Goal: Task Accomplishment & Management: Complete application form

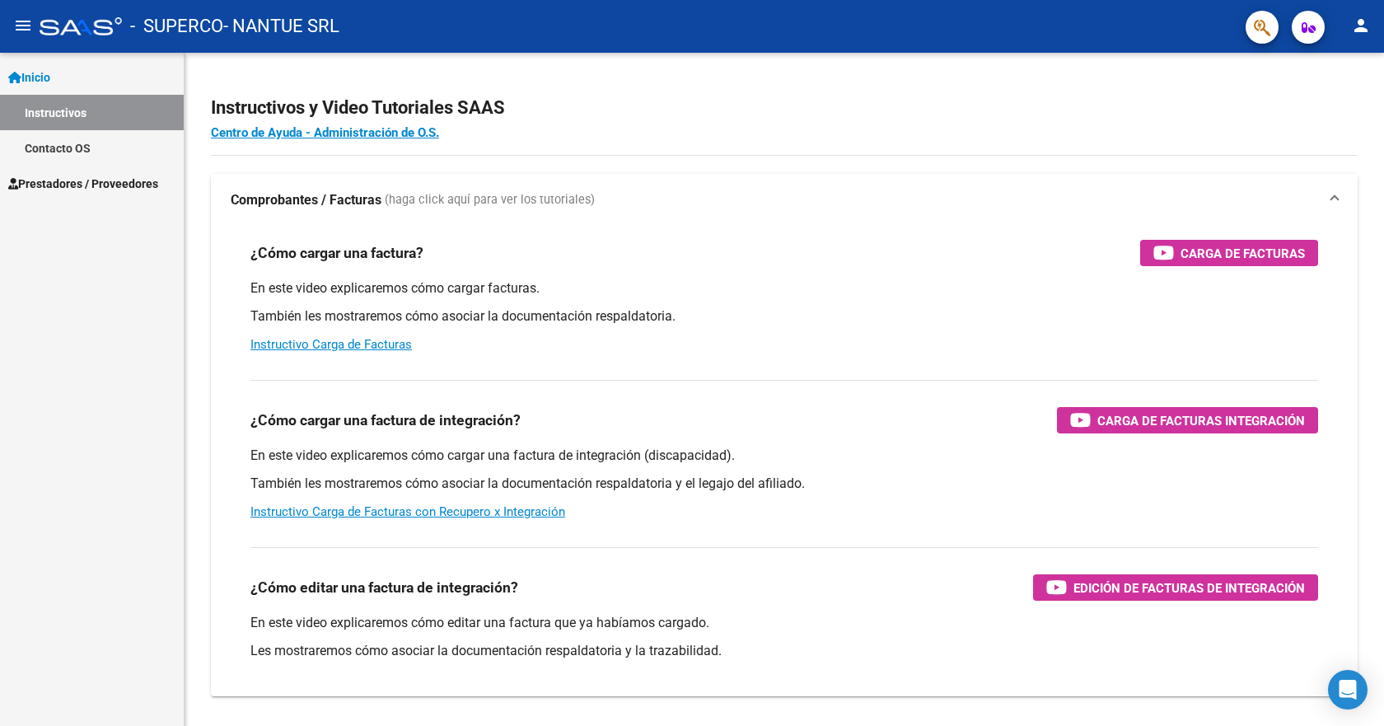
click at [148, 181] on span "Prestadores / Proveedores" at bounding box center [83, 184] width 150 height 18
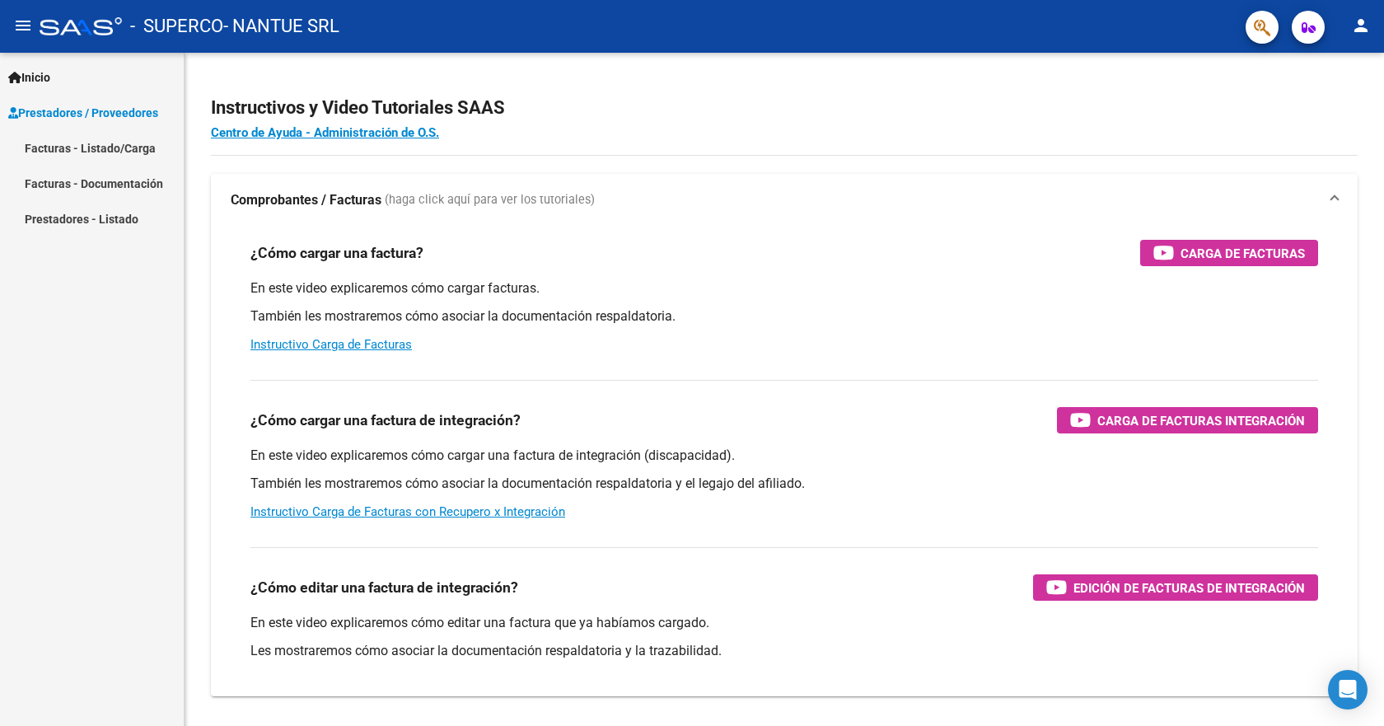
click at [96, 147] on link "Facturas - Listado/Carga" at bounding box center [92, 147] width 184 height 35
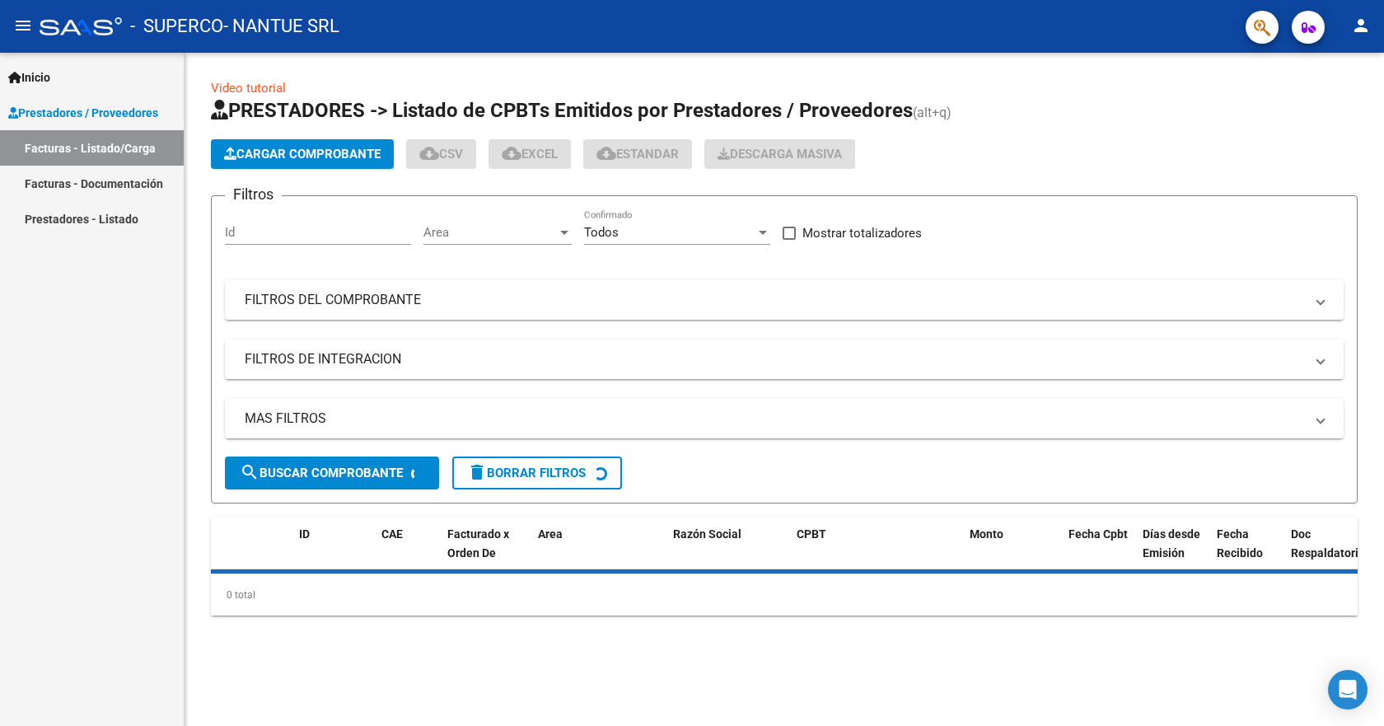
click at [283, 156] on span "Cargar Comprobante" at bounding box center [302, 154] width 157 height 15
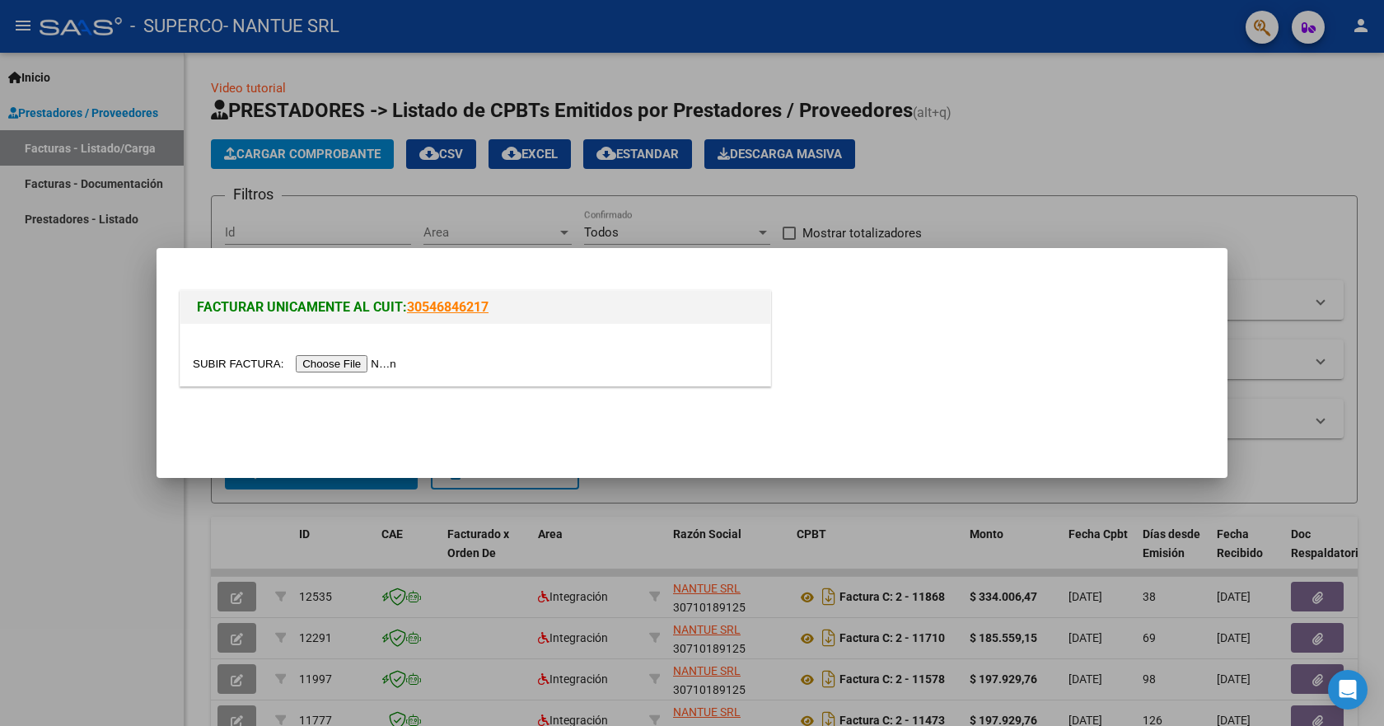
click at [366, 355] on input "file" at bounding box center [297, 363] width 208 height 17
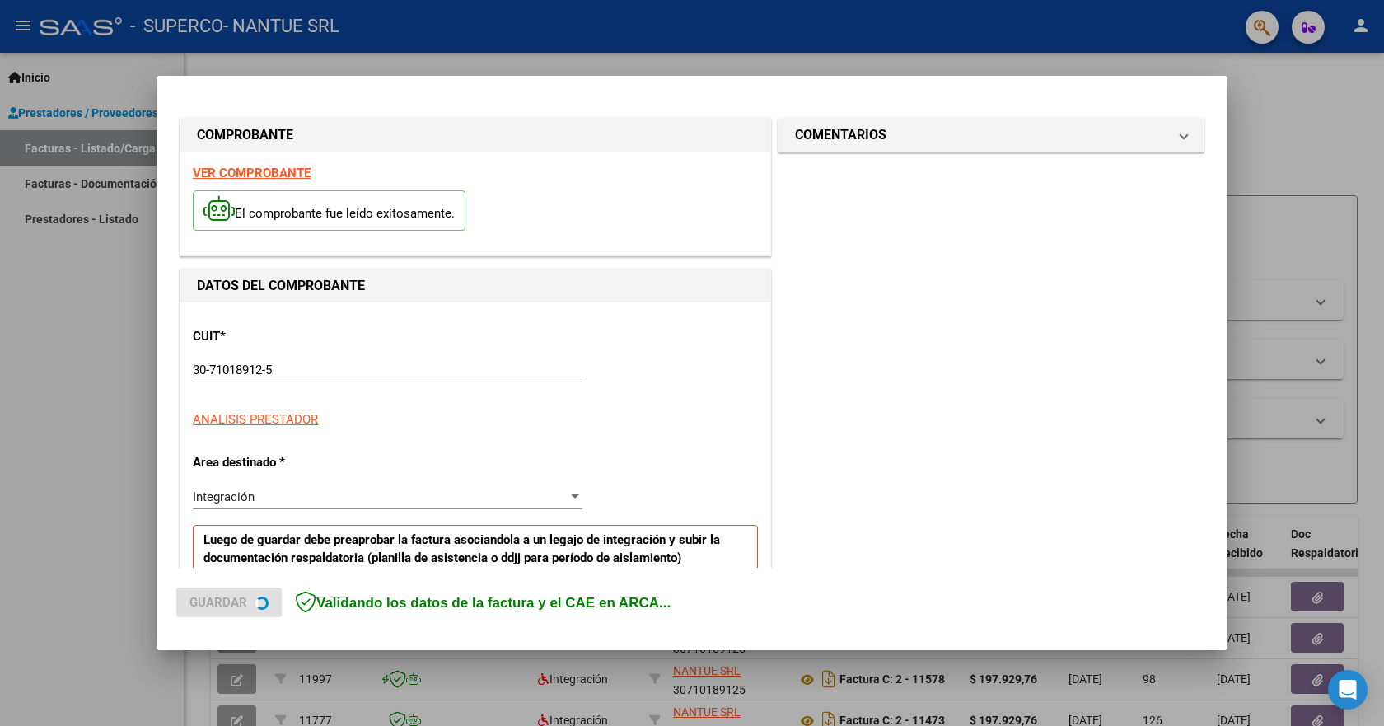
scroll to position [338, 0]
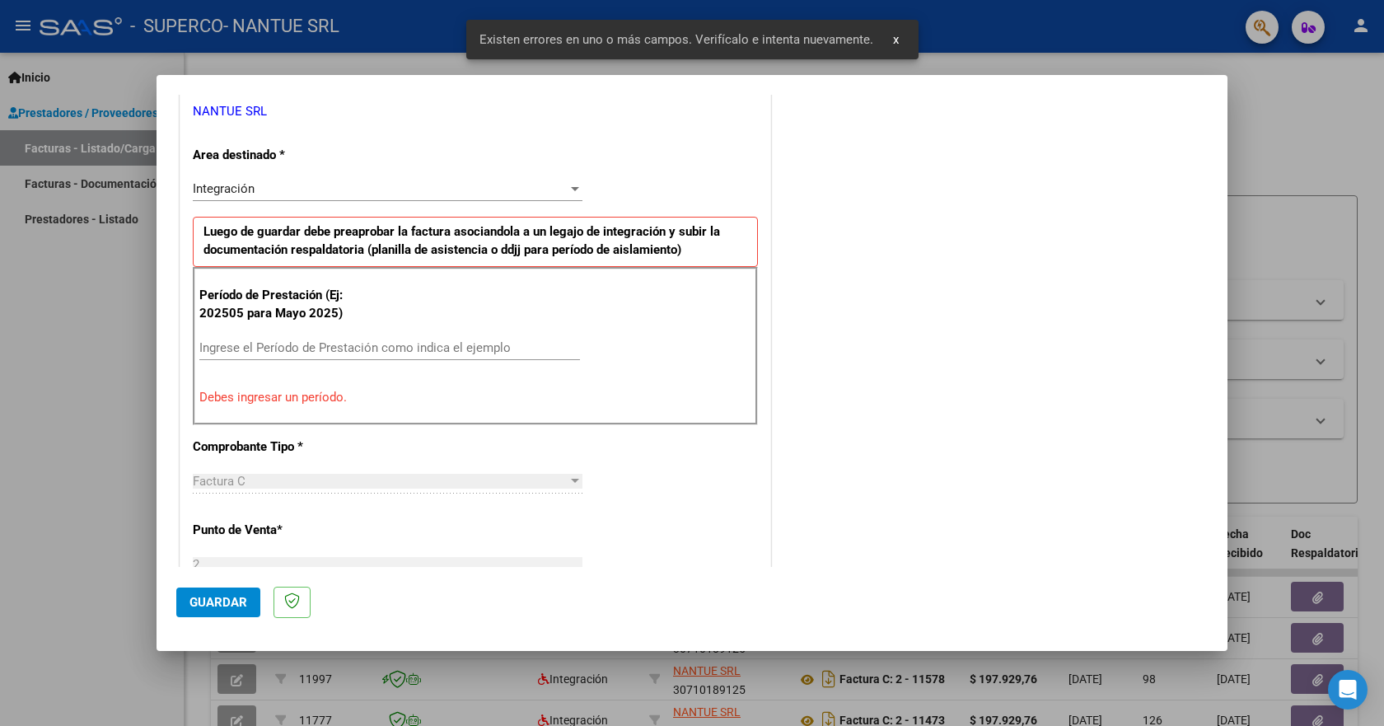
click at [323, 349] on input "Ingrese el Período de Prestación como indica el ejemplo" at bounding box center [389, 347] width 381 height 15
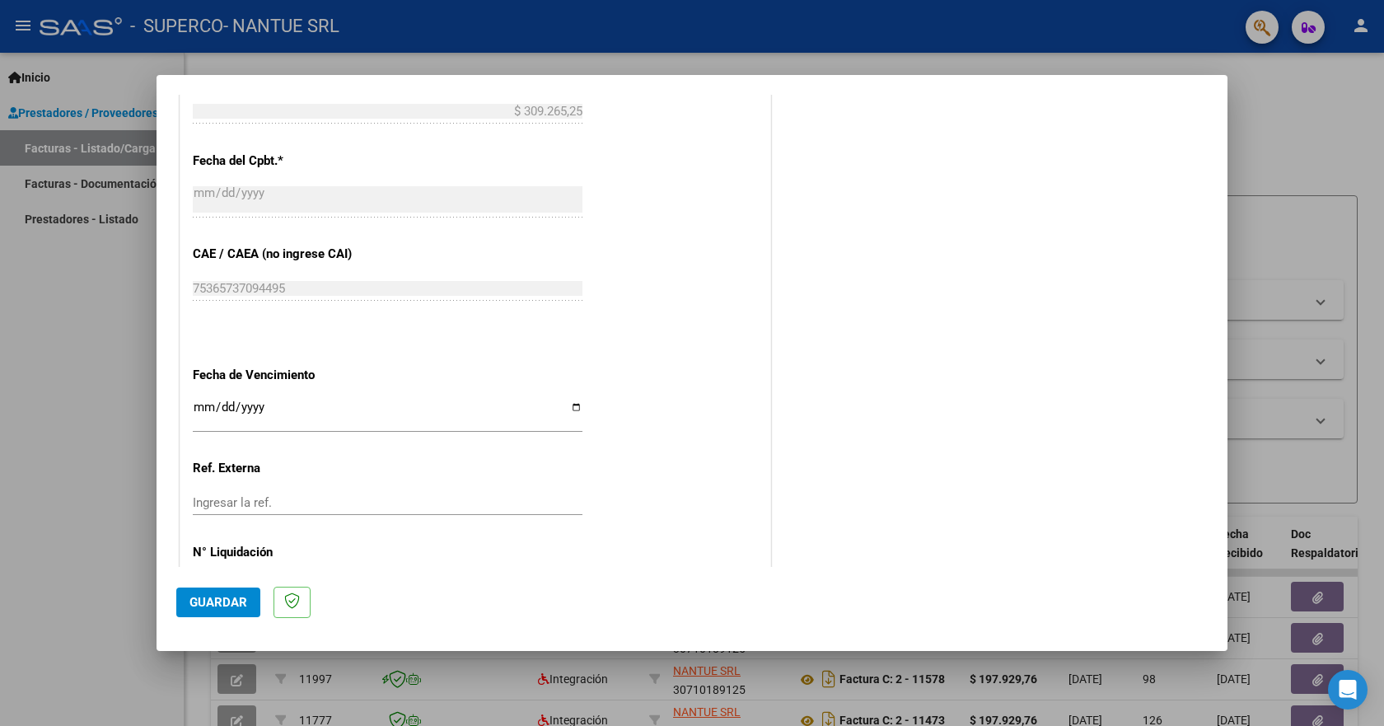
scroll to position [978, 0]
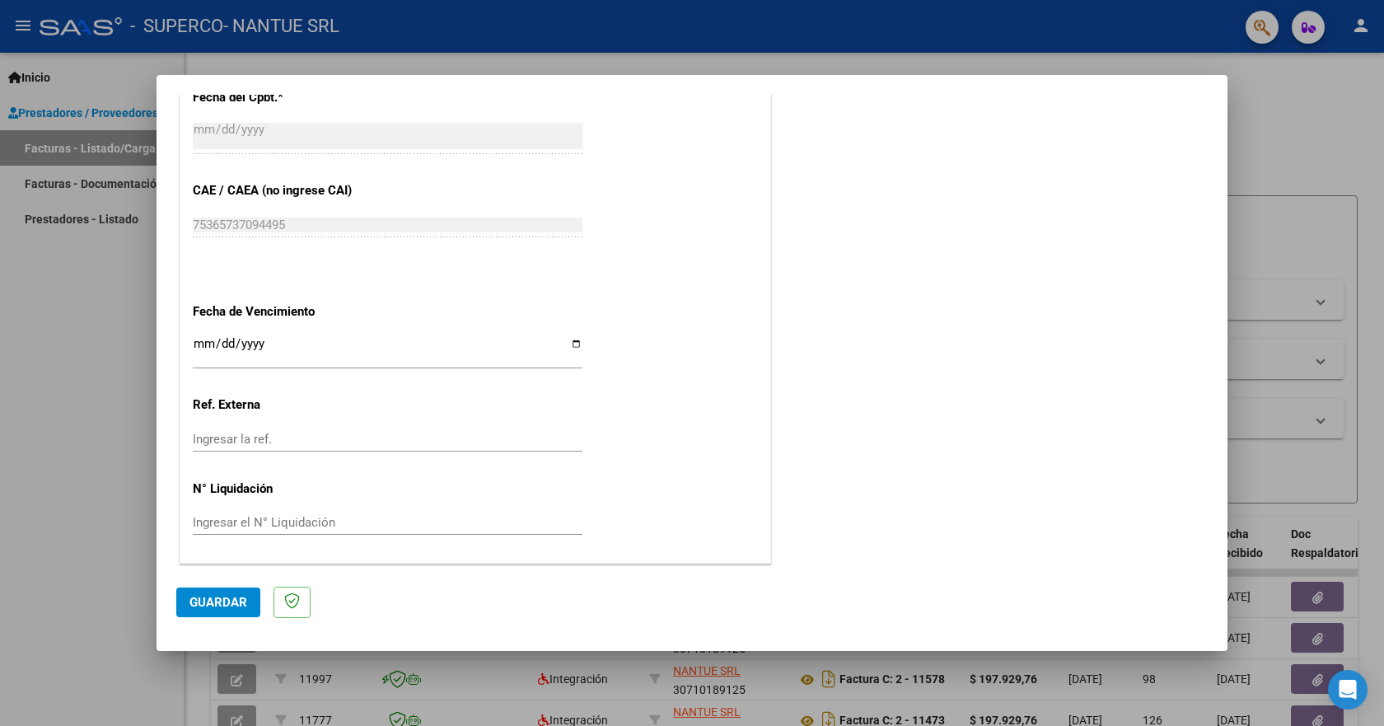
type input "202508"
click at [200, 344] on input "Ingresar la fecha" at bounding box center [388, 350] width 390 height 26
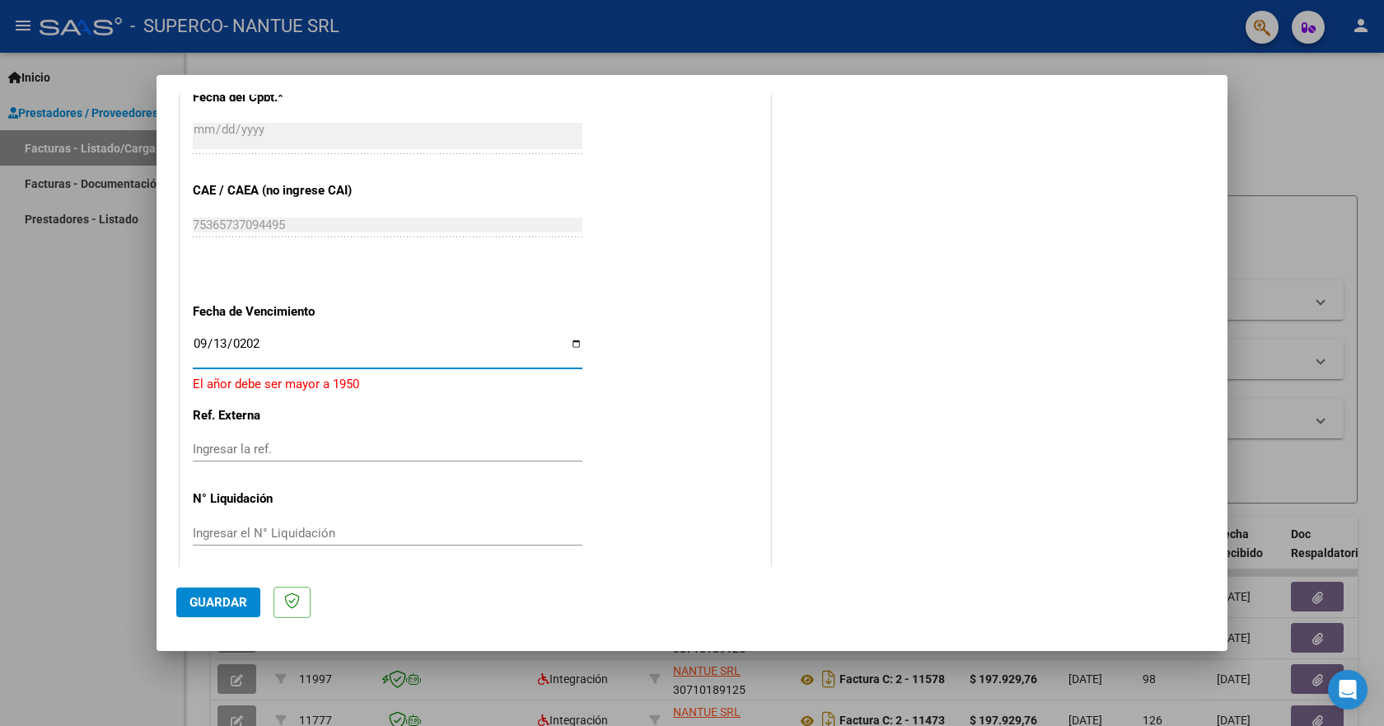
type input "[DATE]"
click at [217, 595] on span "Guardar" at bounding box center [219, 602] width 58 height 15
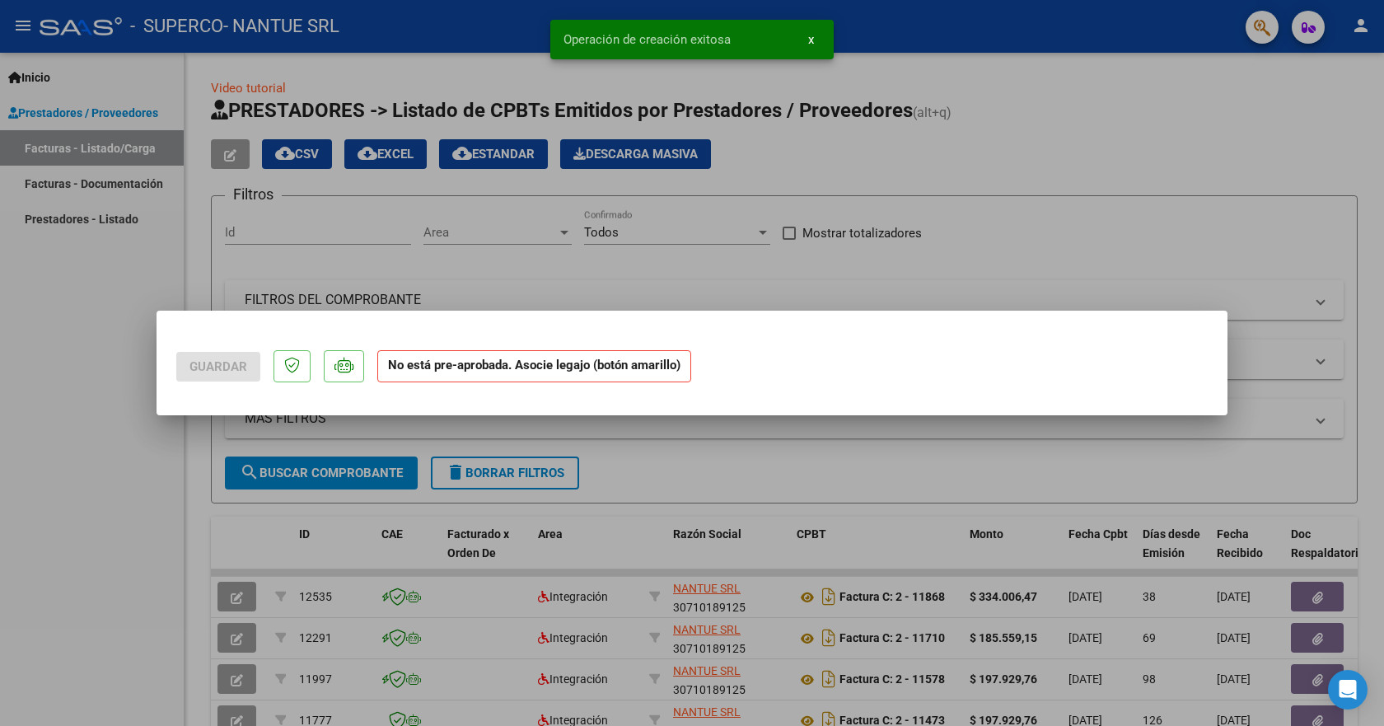
scroll to position [0, 0]
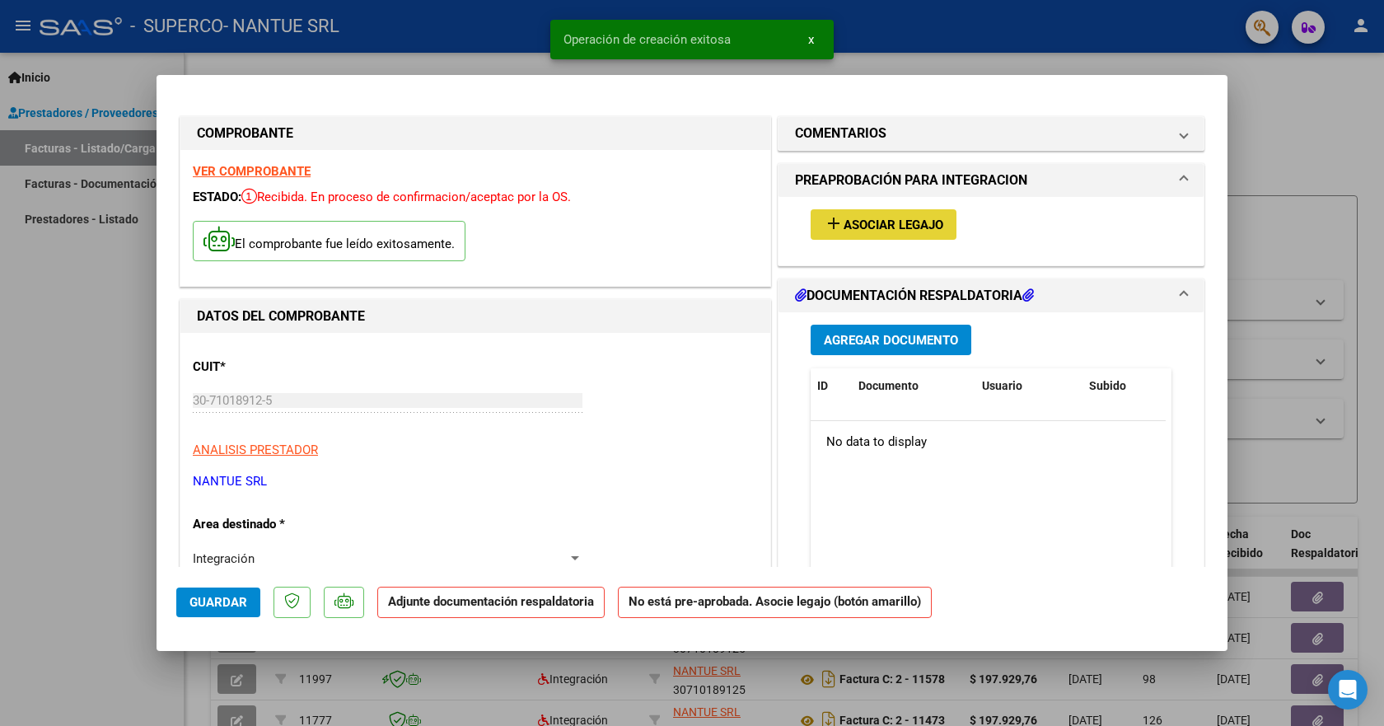
click at [900, 221] on span "Asociar Legajo" at bounding box center [894, 225] width 100 height 15
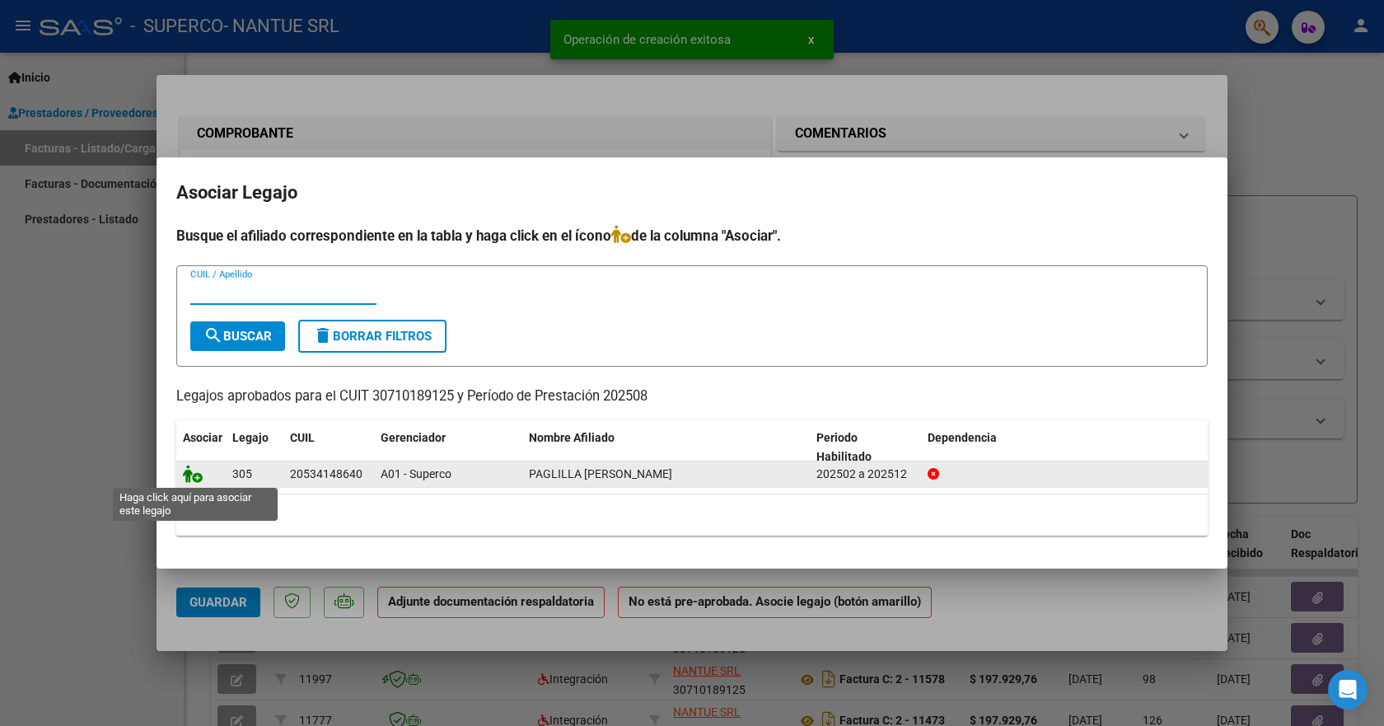
click at [185, 475] on icon at bounding box center [193, 474] width 20 height 18
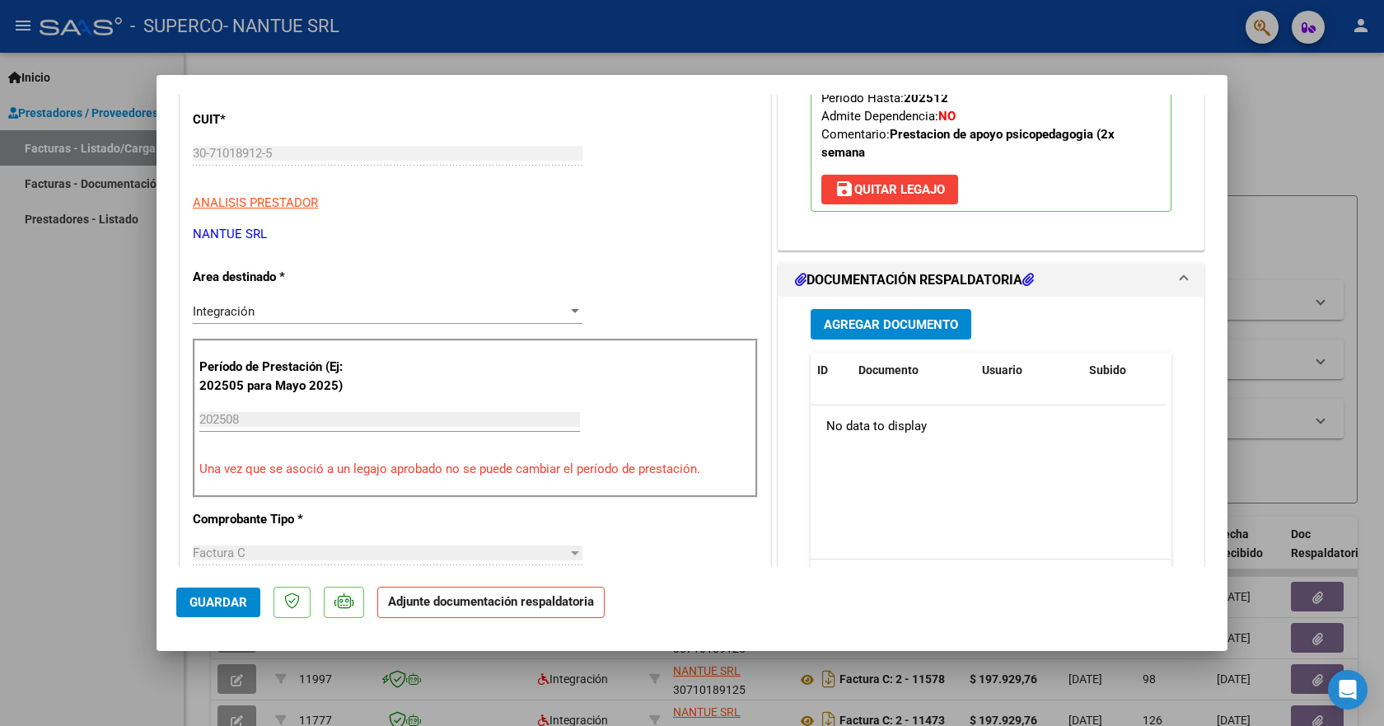
scroll to position [330, 0]
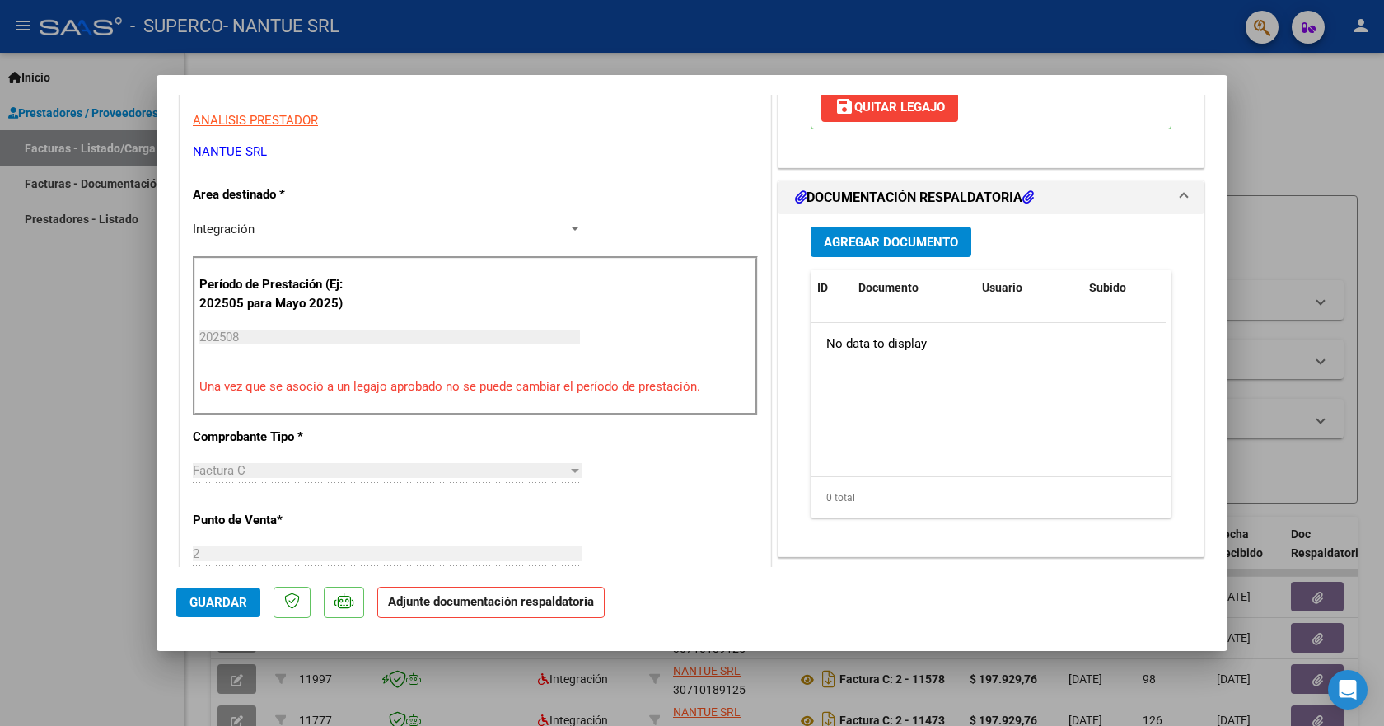
click at [870, 242] on span "Agregar Documento" at bounding box center [891, 242] width 134 height 15
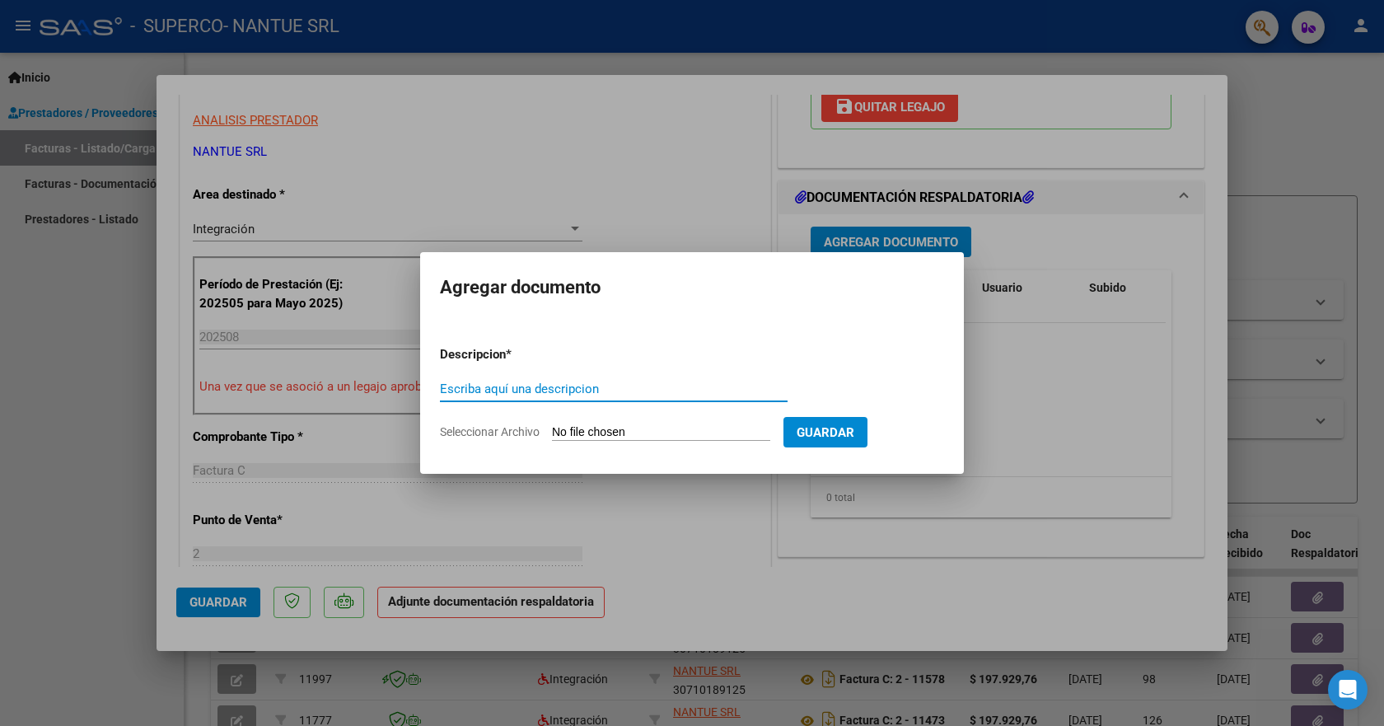
click at [516, 390] on input "Escriba aquí una descripcion" at bounding box center [614, 389] width 348 height 15
type input "comprobante fiscal"
click at [510, 425] on form "Descripcion * comprobante fiscal Escriba aquí una descripcion Seleccionar Archi…" at bounding box center [692, 393] width 504 height 120
click at [514, 438] on span "Seleccionar Archivo" at bounding box center [490, 431] width 100 height 13
click at [552, 438] on input "Seleccionar Archivo" at bounding box center [661, 433] width 218 height 16
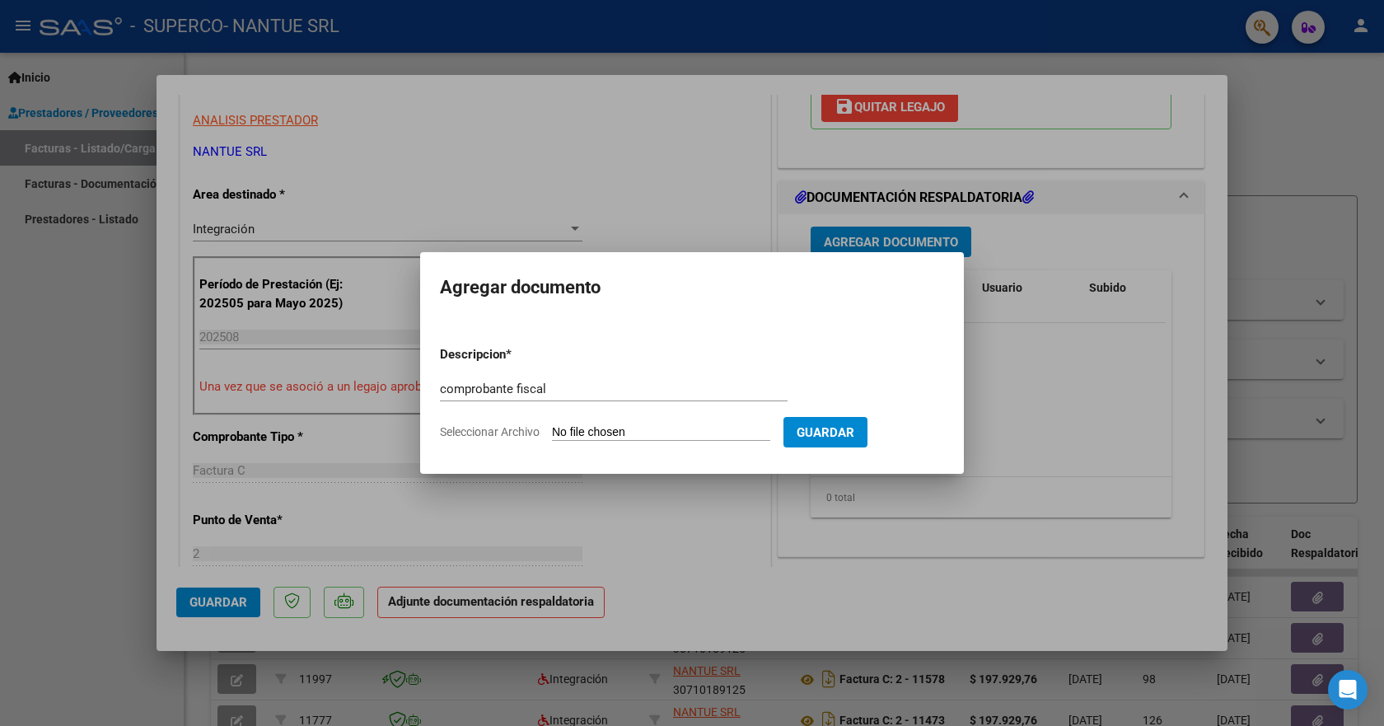
type input "C:\fakepath\30710189125_011_00002_00011955.pdf"
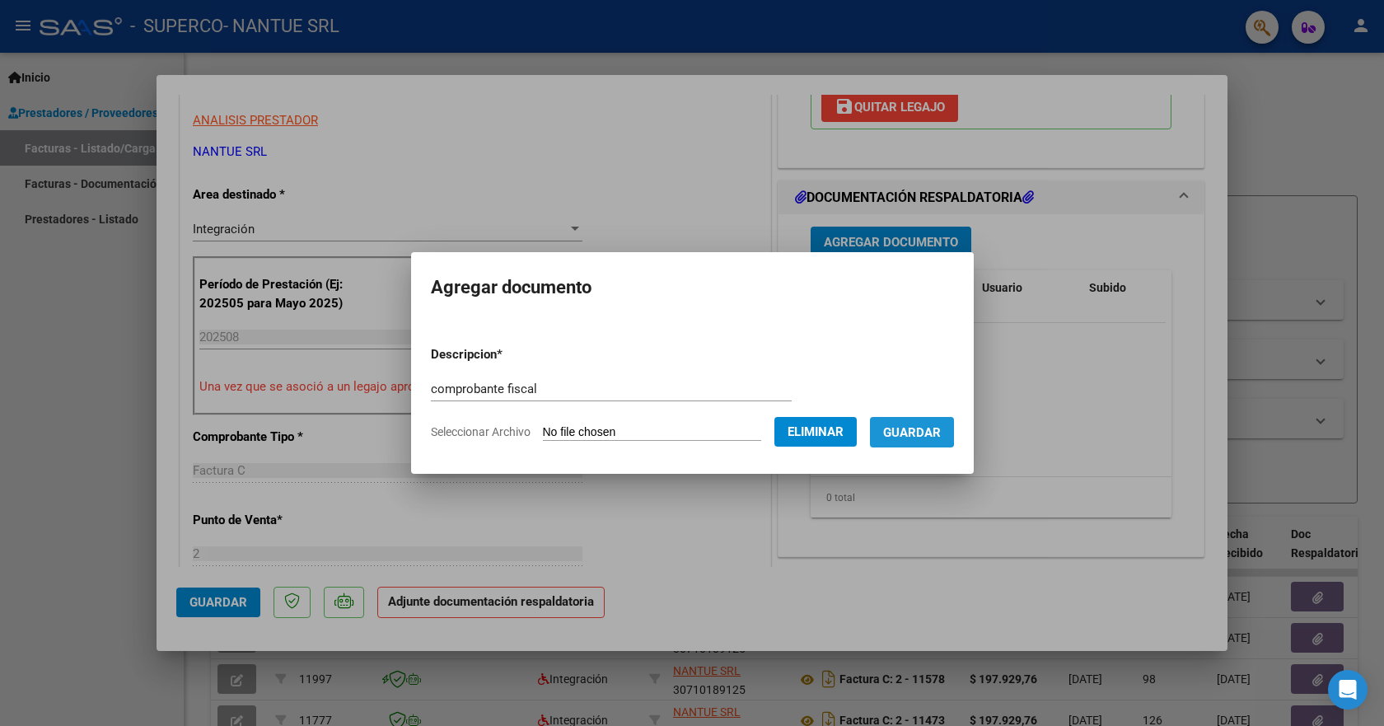
click at [919, 429] on span "Guardar" at bounding box center [912, 432] width 58 height 15
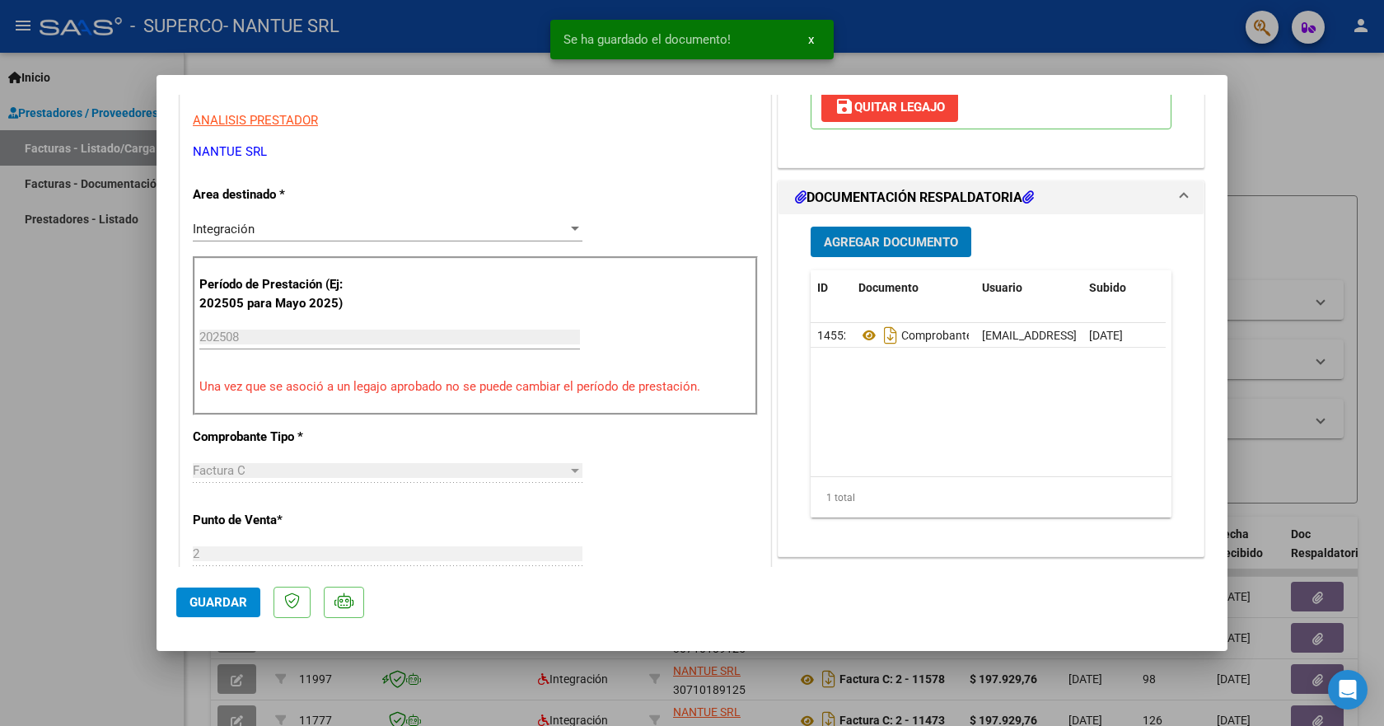
click at [842, 233] on button "Agregar Documento" at bounding box center [891, 242] width 161 height 30
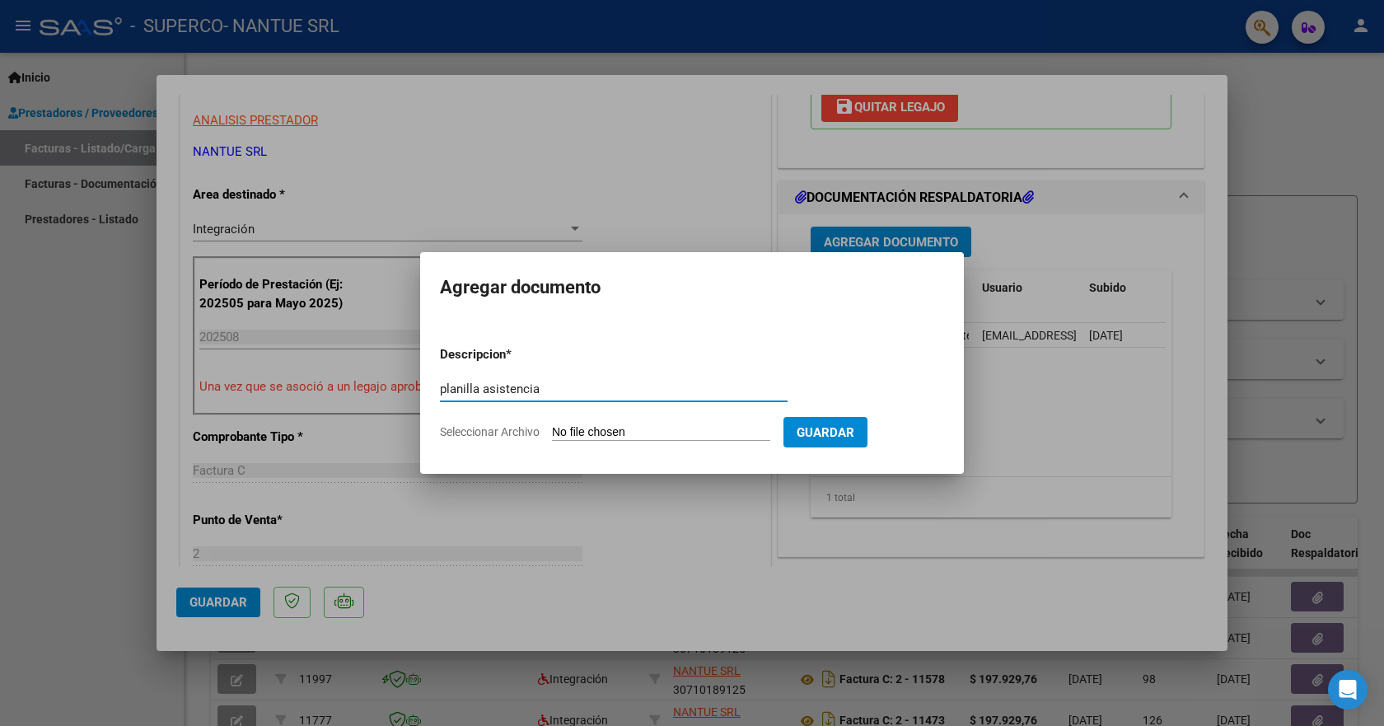
type input "planilla asistencia"
click at [493, 423] on form "Descripcion * planilla asistencia Escriba aquí una descripcion Seleccionar Arch…" at bounding box center [692, 393] width 504 height 120
click at [513, 433] on span "Seleccionar Archivo" at bounding box center [490, 431] width 100 height 13
click at [552, 433] on input "Seleccionar Archivo" at bounding box center [661, 433] width 218 height 16
type input "C:\fakepath\PLANI PAGLILLA AGOSTO 2025.pdf"
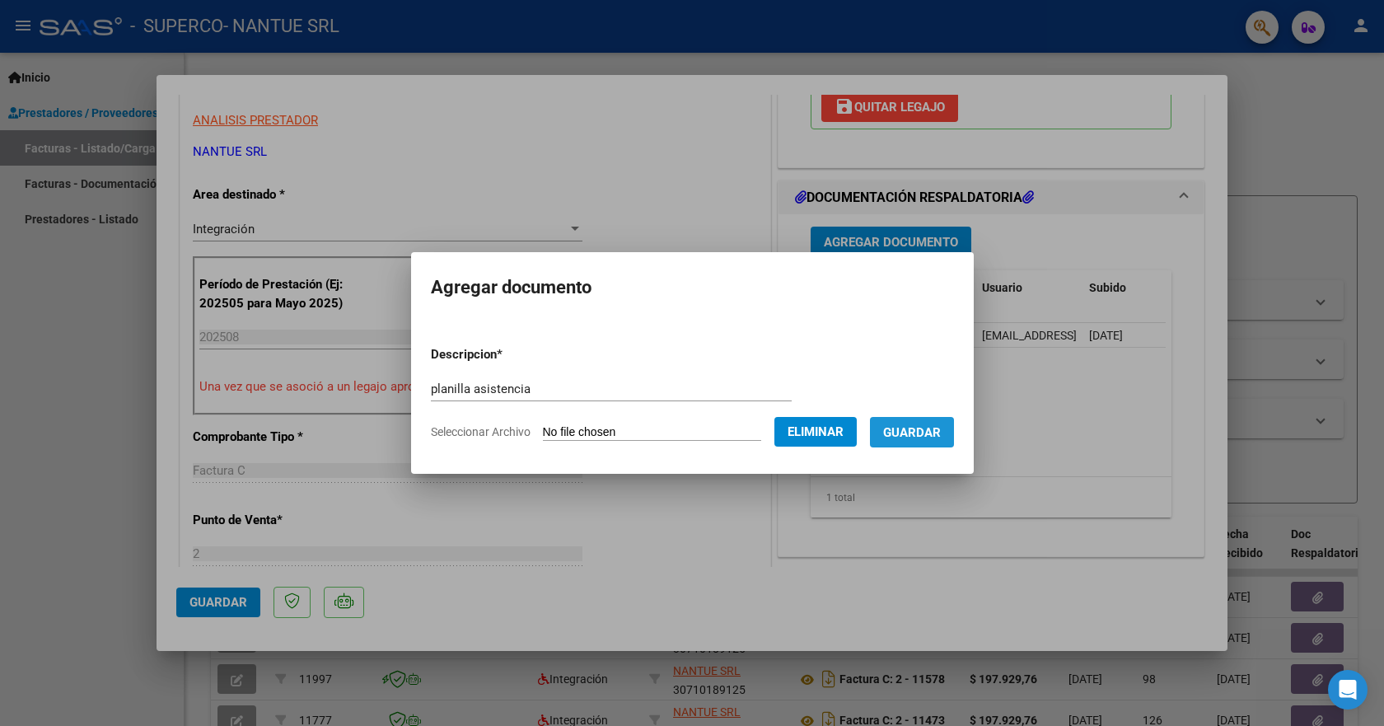
click at [936, 429] on span "Guardar" at bounding box center [912, 432] width 58 height 15
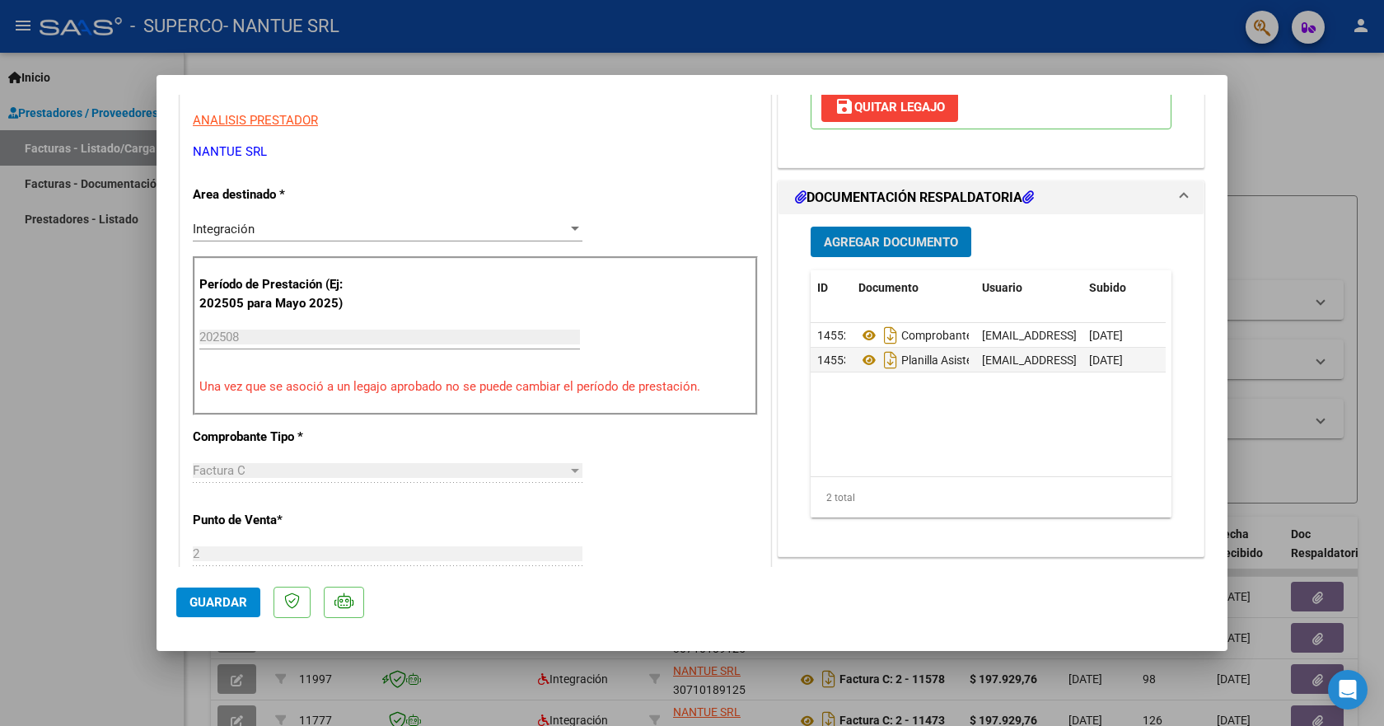
click at [238, 607] on span "Guardar" at bounding box center [219, 602] width 58 height 15
click at [53, 260] on div at bounding box center [692, 363] width 1384 height 726
type input "$ 0,00"
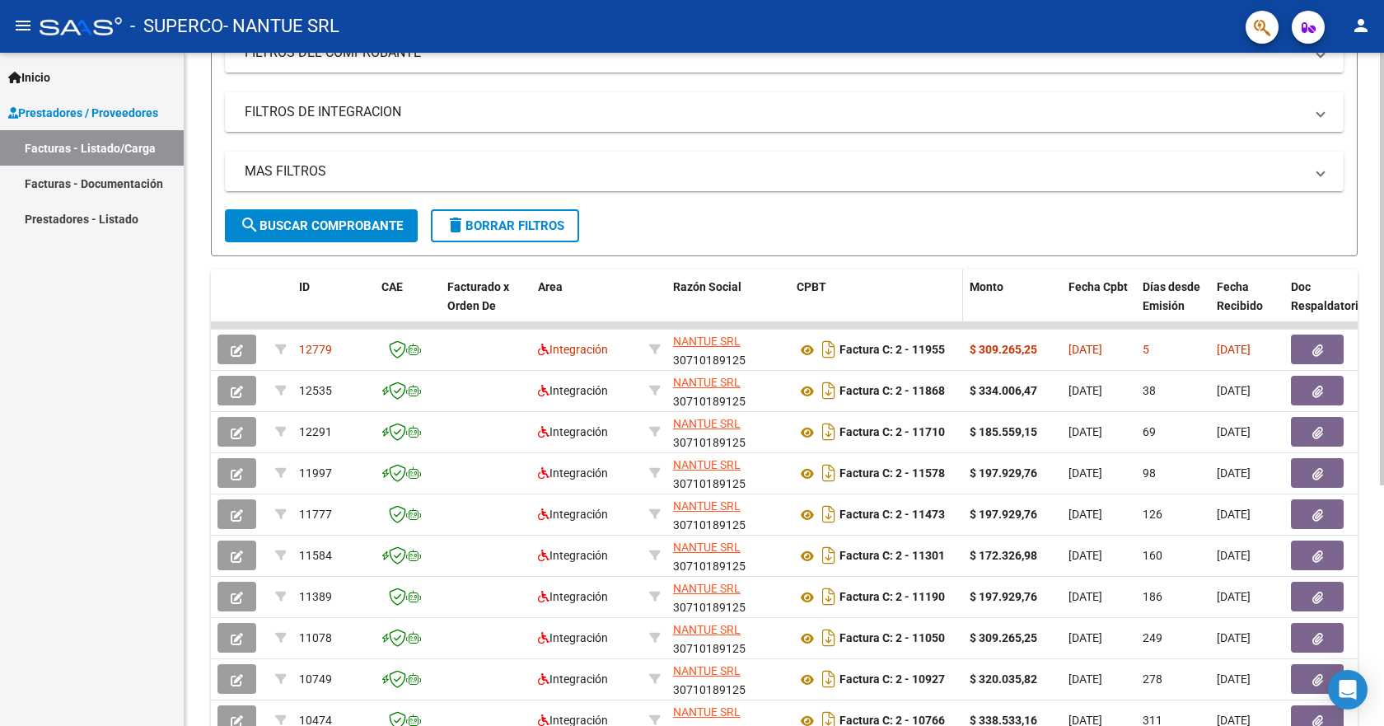
scroll to position [0, 0]
